Goal: Transaction & Acquisition: Download file/media

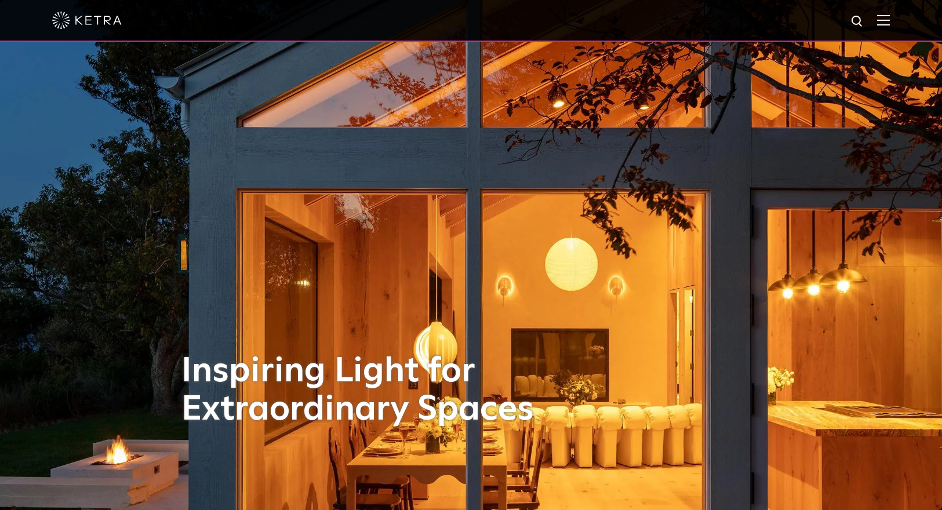
click at [889, 22] on img at bounding box center [883, 19] width 13 height 11
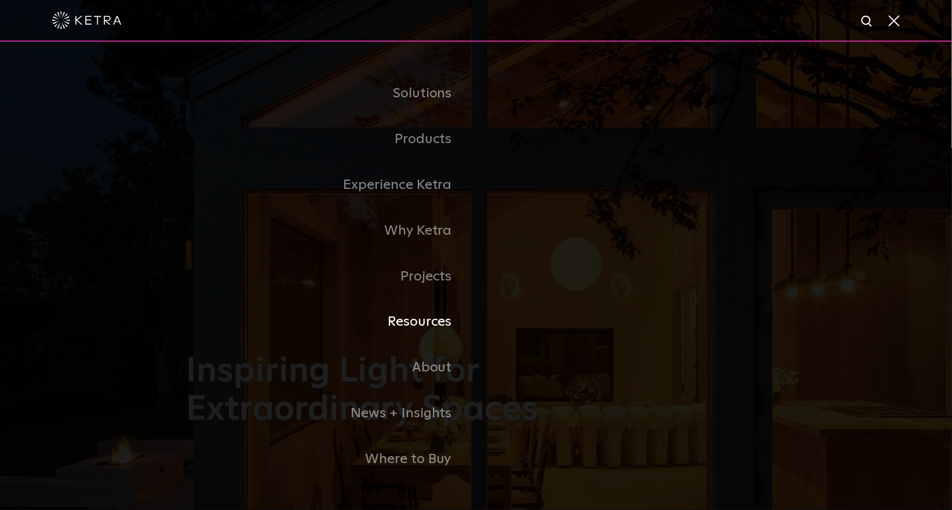
click at [418, 329] on link "Resources" at bounding box center [332, 322] width 290 height 46
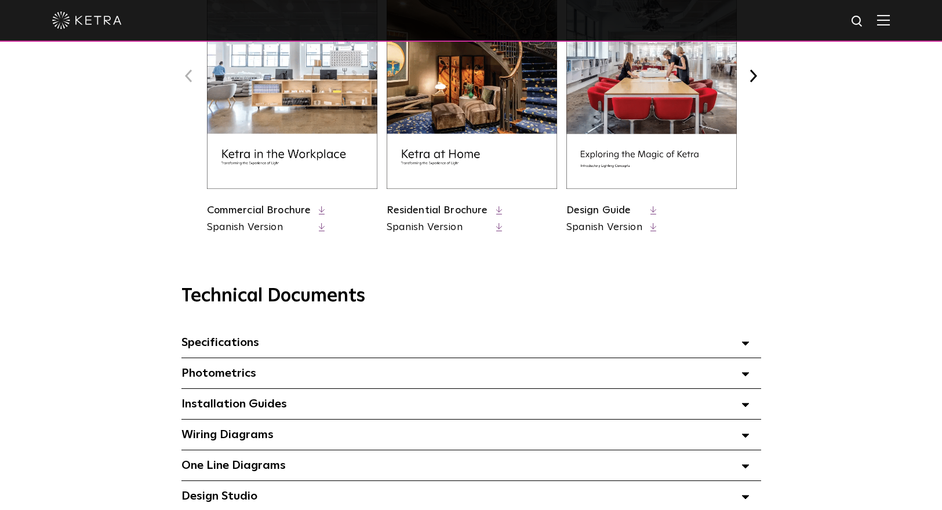
scroll to position [652, 0]
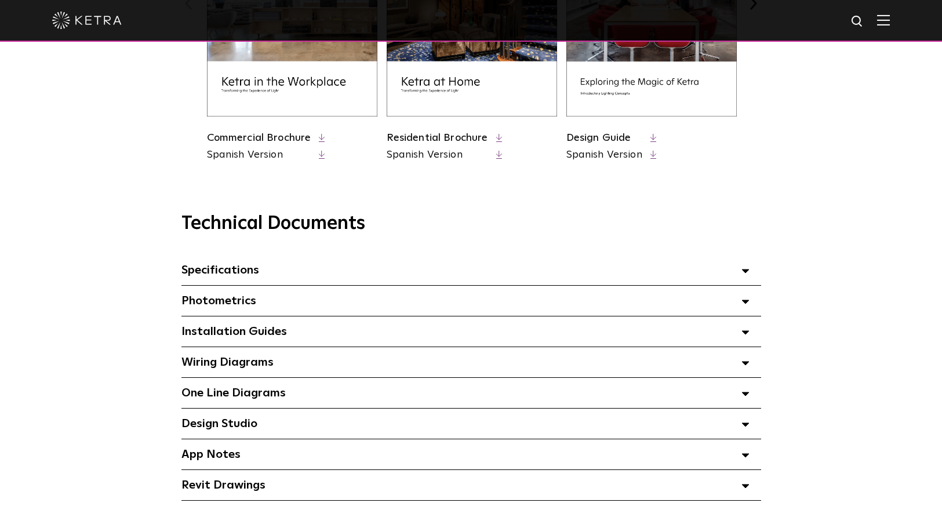
click at [221, 276] on span "Specifications Select checkboxes to use the bulk download option below" at bounding box center [220, 270] width 78 height 12
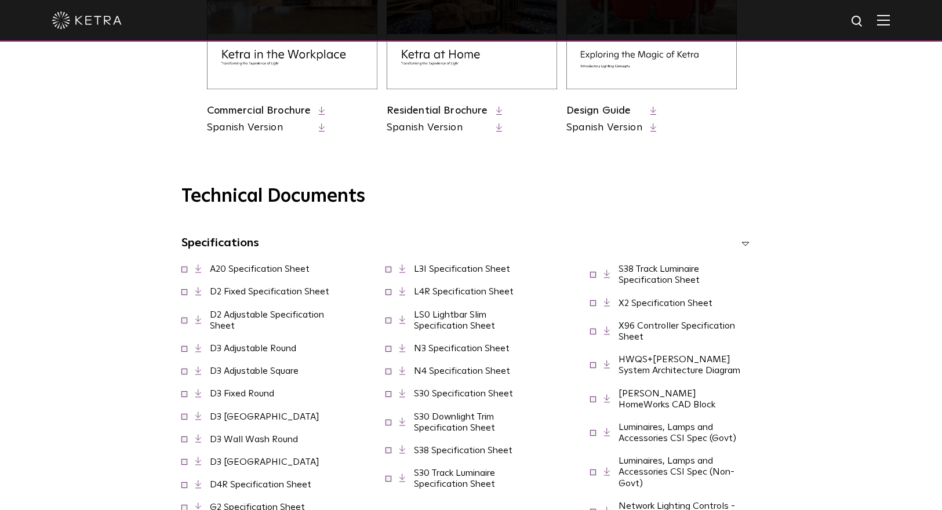
scroll to position [724, 0]
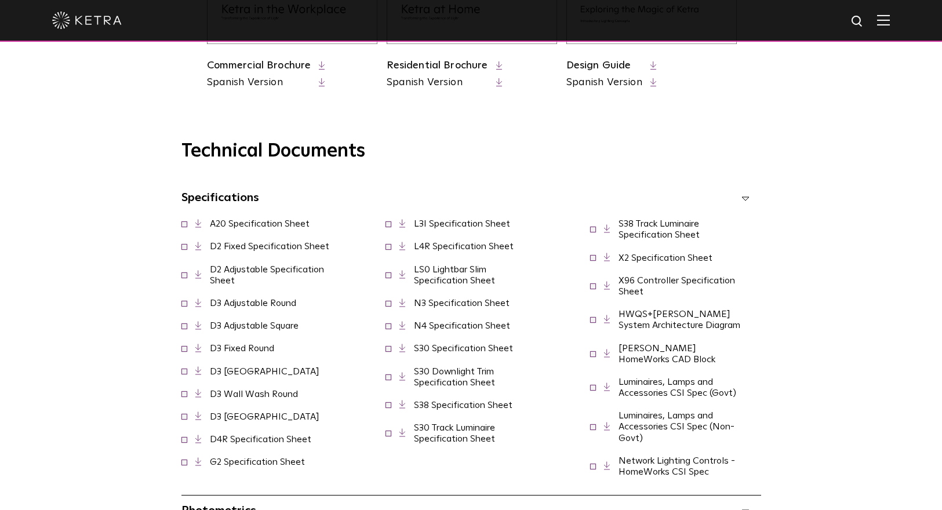
click at [232, 442] on link "D4R Specification Sheet" at bounding box center [260, 439] width 101 height 9
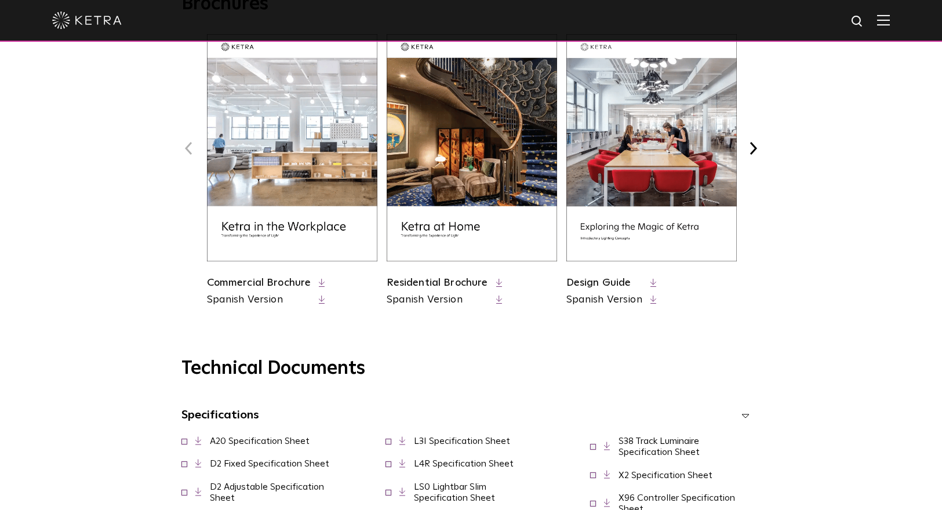
scroll to position [797, 0]
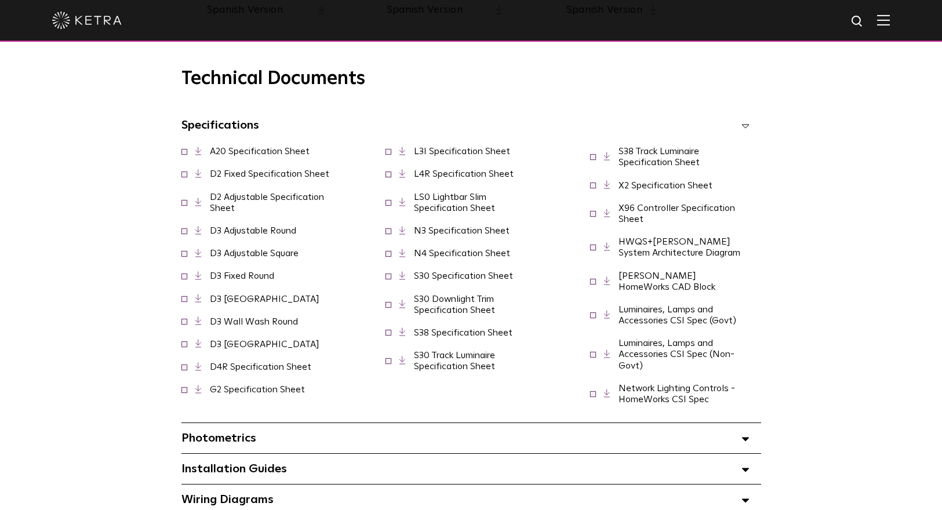
click at [459, 280] on link "S30 Specification Sheet" at bounding box center [463, 275] width 99 height 9
click at [477, 315] on link "S30 Downlight Trim Specification Sheet" at bounding box center [454, 304] width 81 height 20
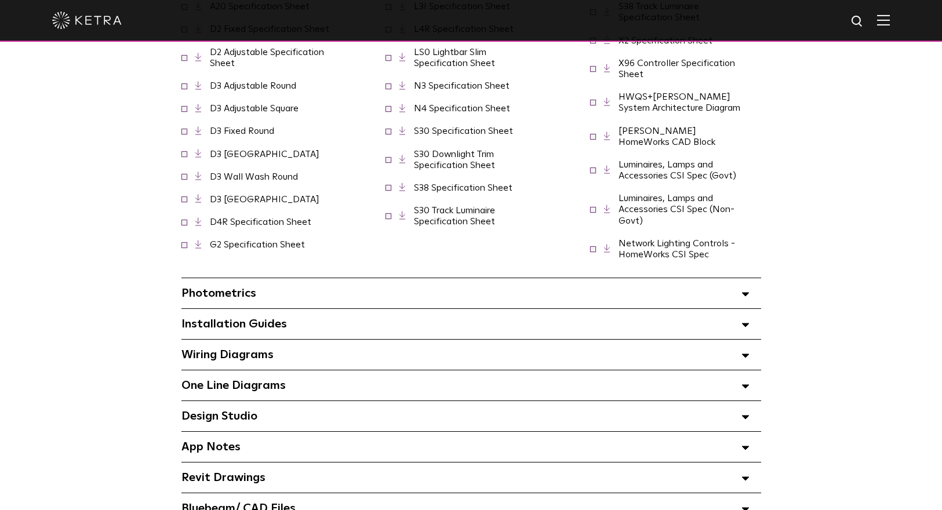
click at [749, 322] on div "Installation Guides Select checkboxes to use the bulk download option below" at bounding box center [470, 324] width 579 height 30
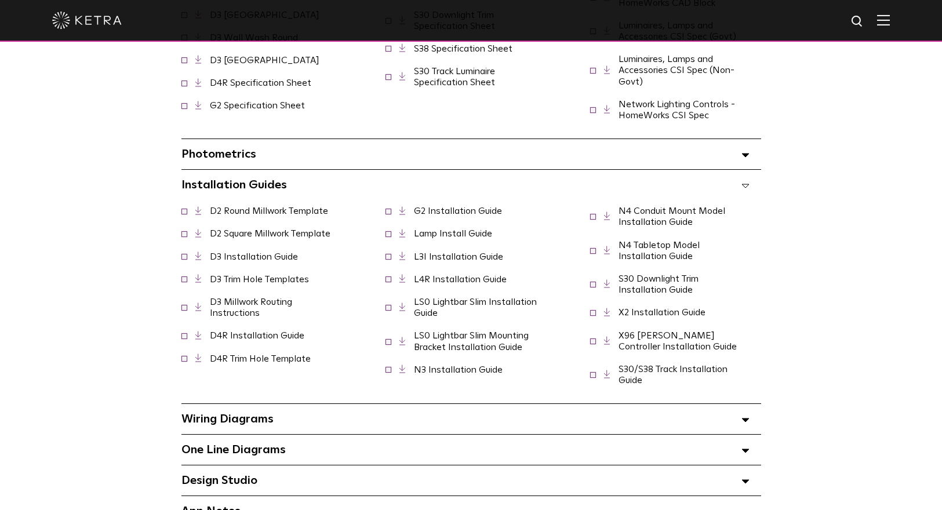
scroll to position [1087, 0]
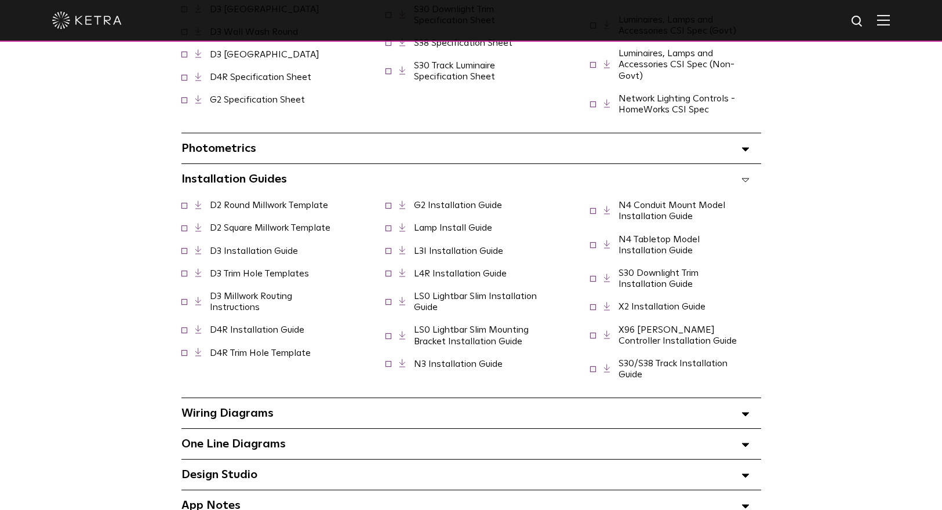
click at [467, 223] on link "Lamp Install Guide" at bounding box center [453, 227] width 78 height 9
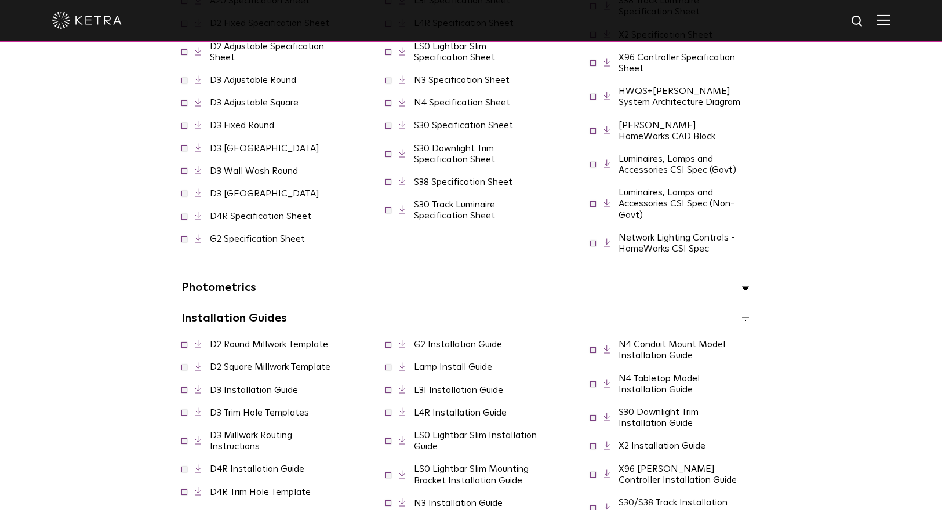
scroll to position [724, 0]
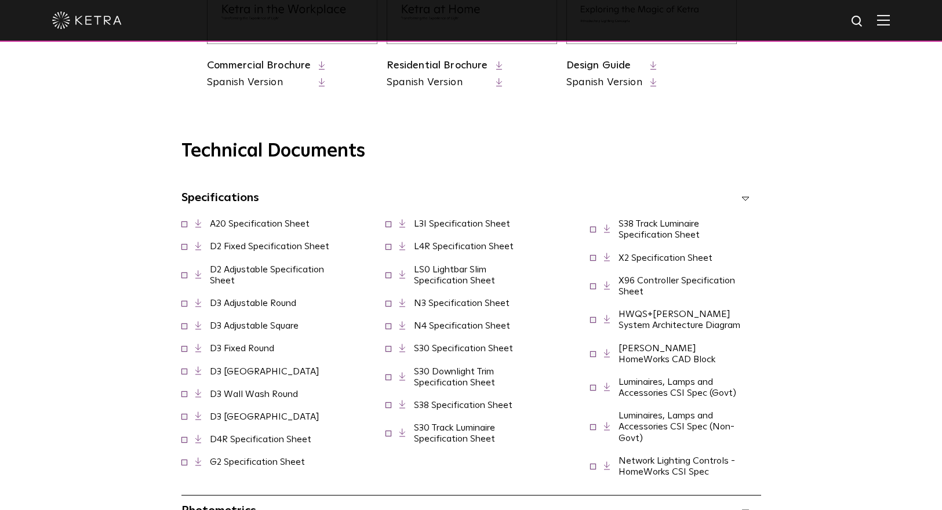
click at [488, 410] on link "S38 Specification Sheet" at bounding box center [463, 404] width 99 height 9
